Goal: Use online tool/utility: Use online tool/utility

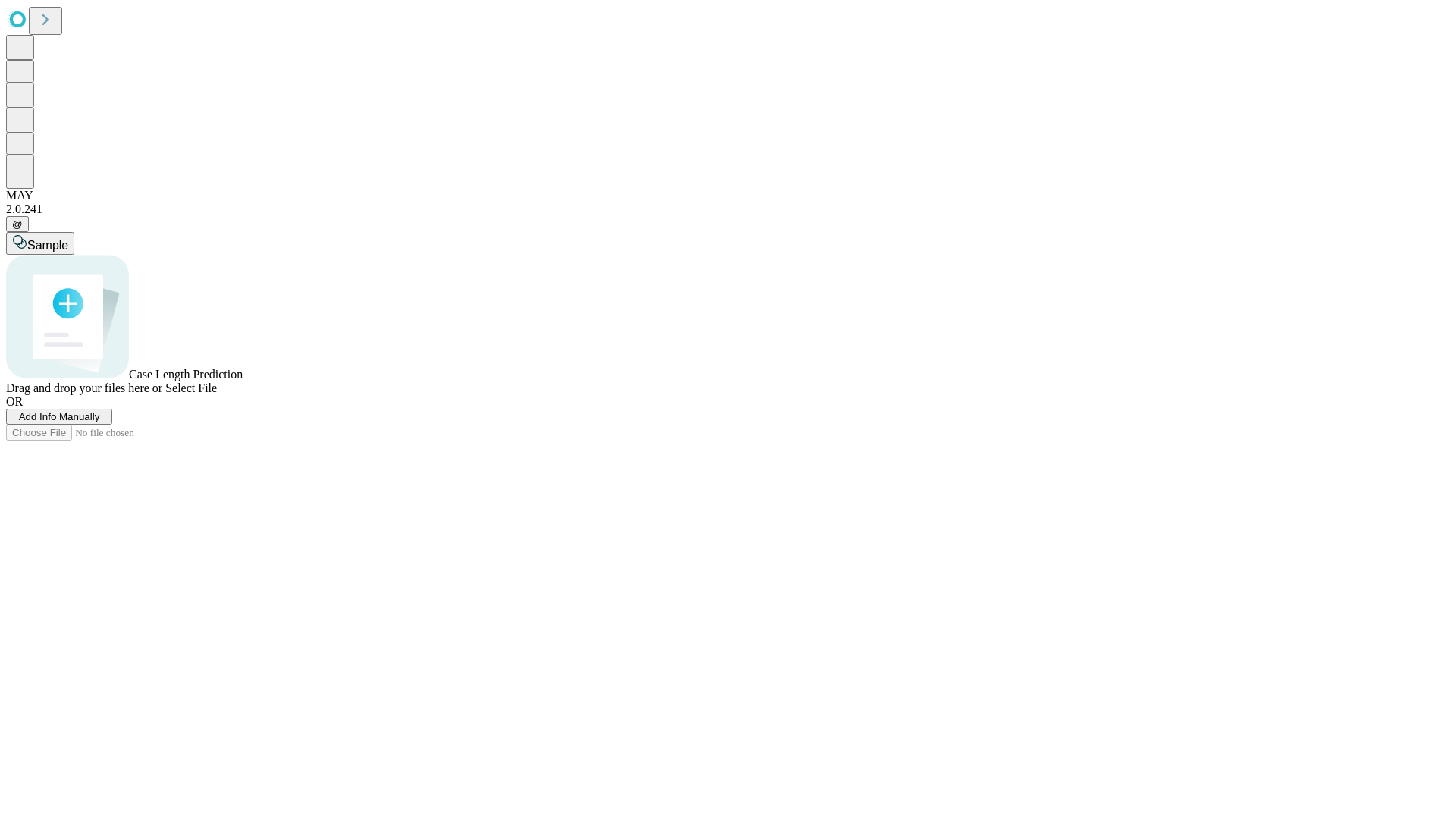
click at [217, 394] on span "Select File" at bounding box center [191, 387] width 52 height 13
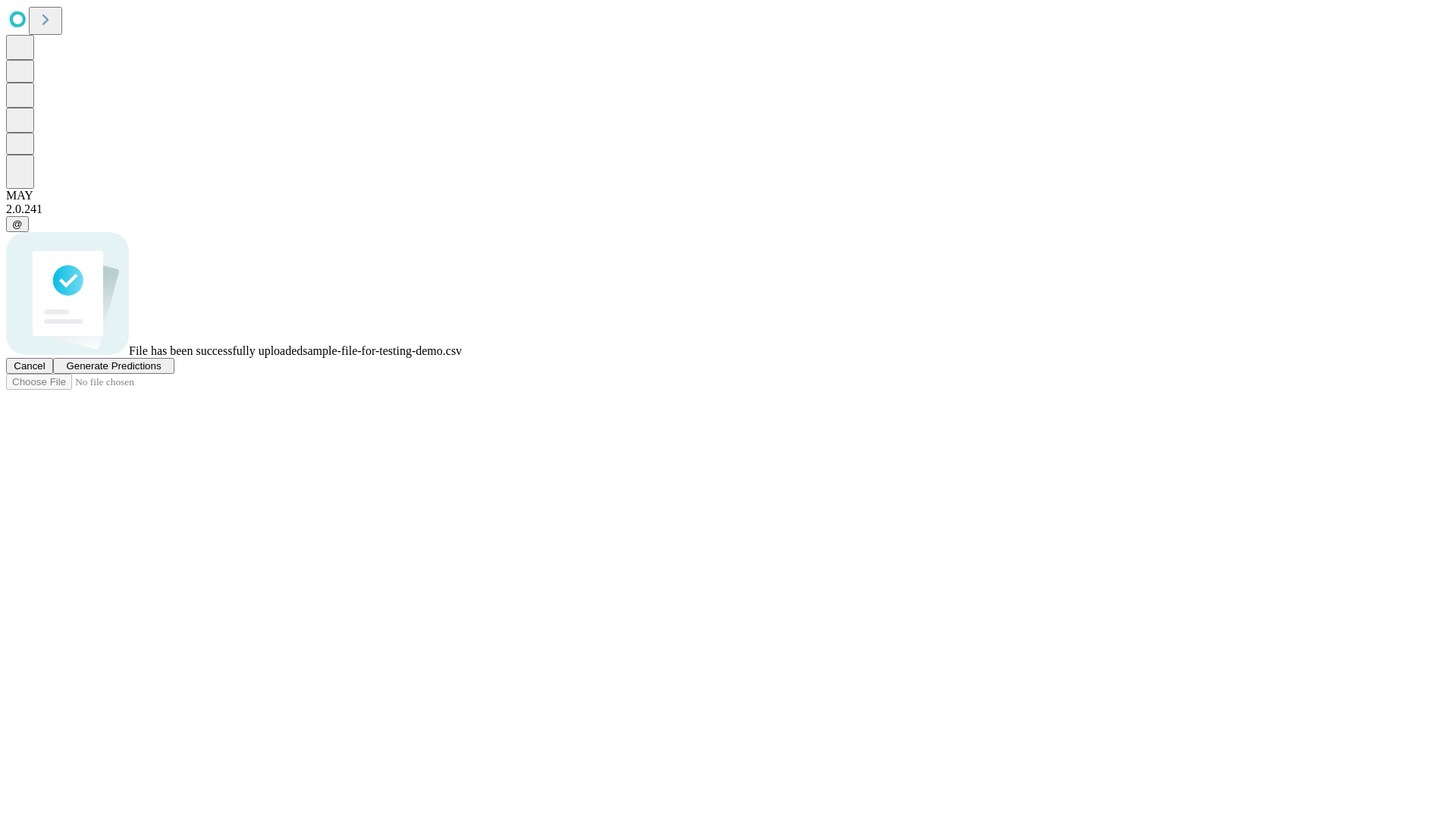
click at [161, 372] on span "Generate Predictions" at bounding box center [113, 366] width 94 height 11
